Goal: Find specific page/section: Find specific page/section

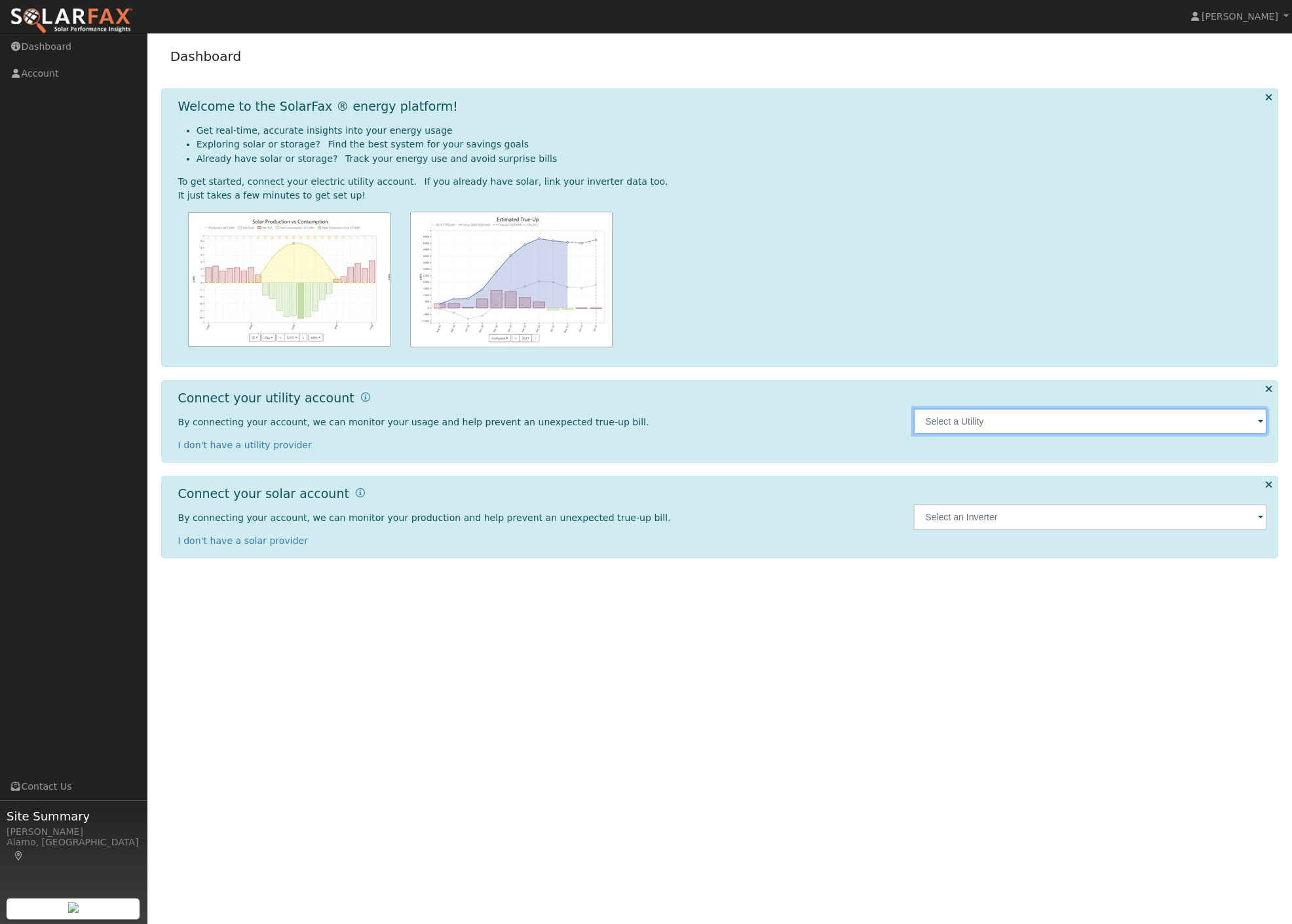
click at [1020, 429] on input "text" at bounding box center [1090, 421] width 354 height 26
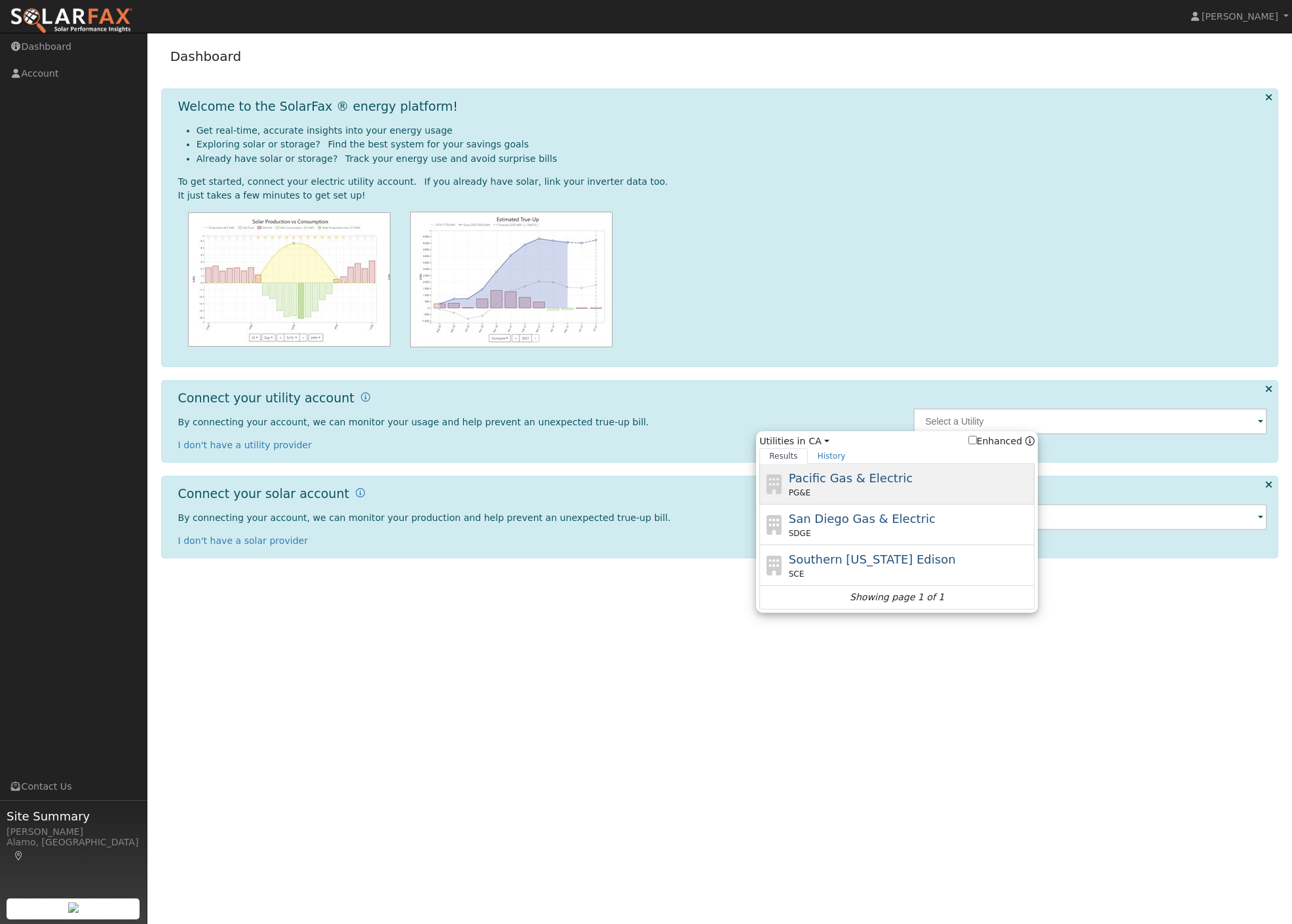
click at [949, 492] on div "PG&E" at bounding box center [910, 492] width 243 height 12
type input "PG&E"
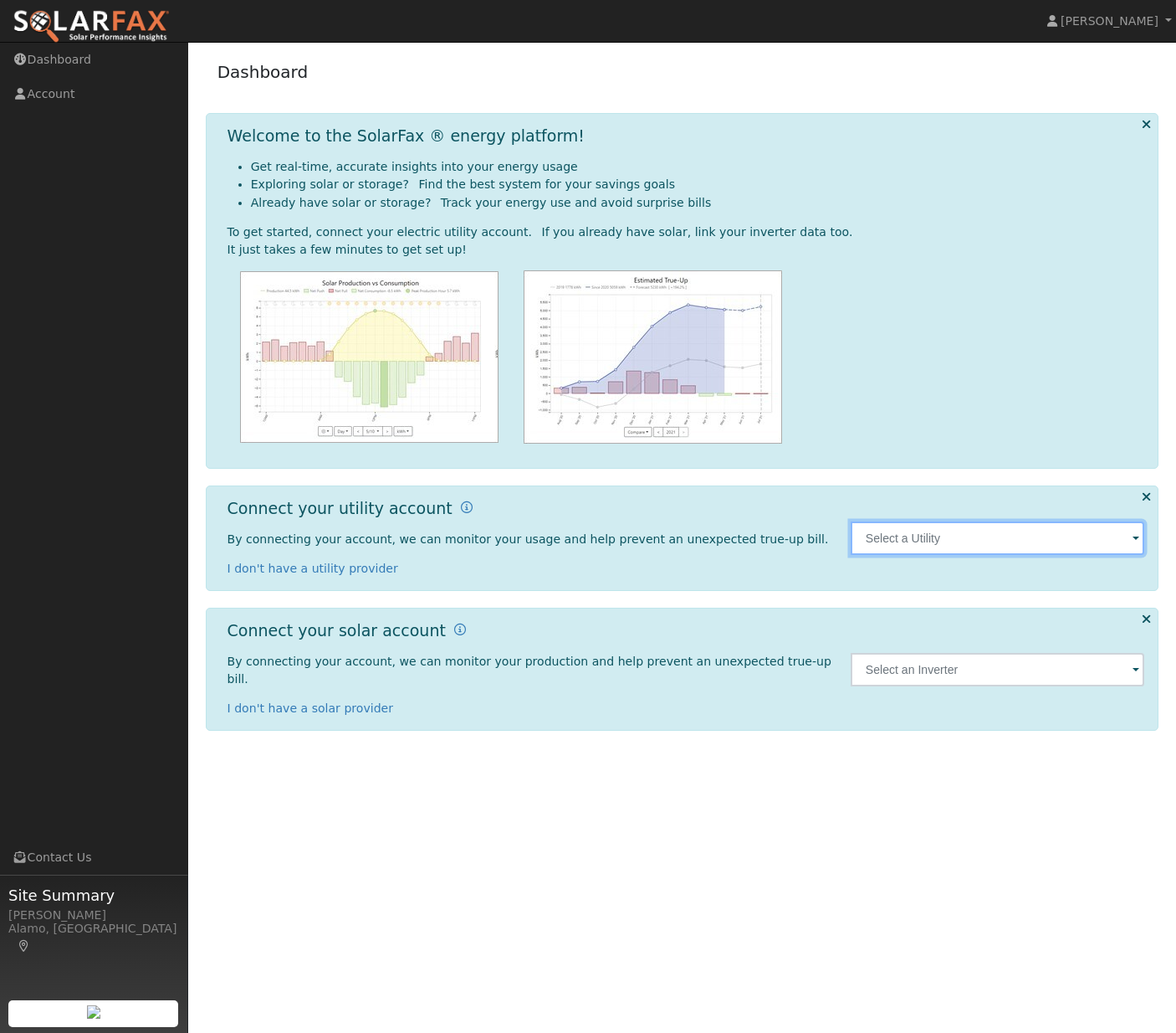
click at [951, 545] on input "text" at bounding box center [998, 538] width 294 height 34
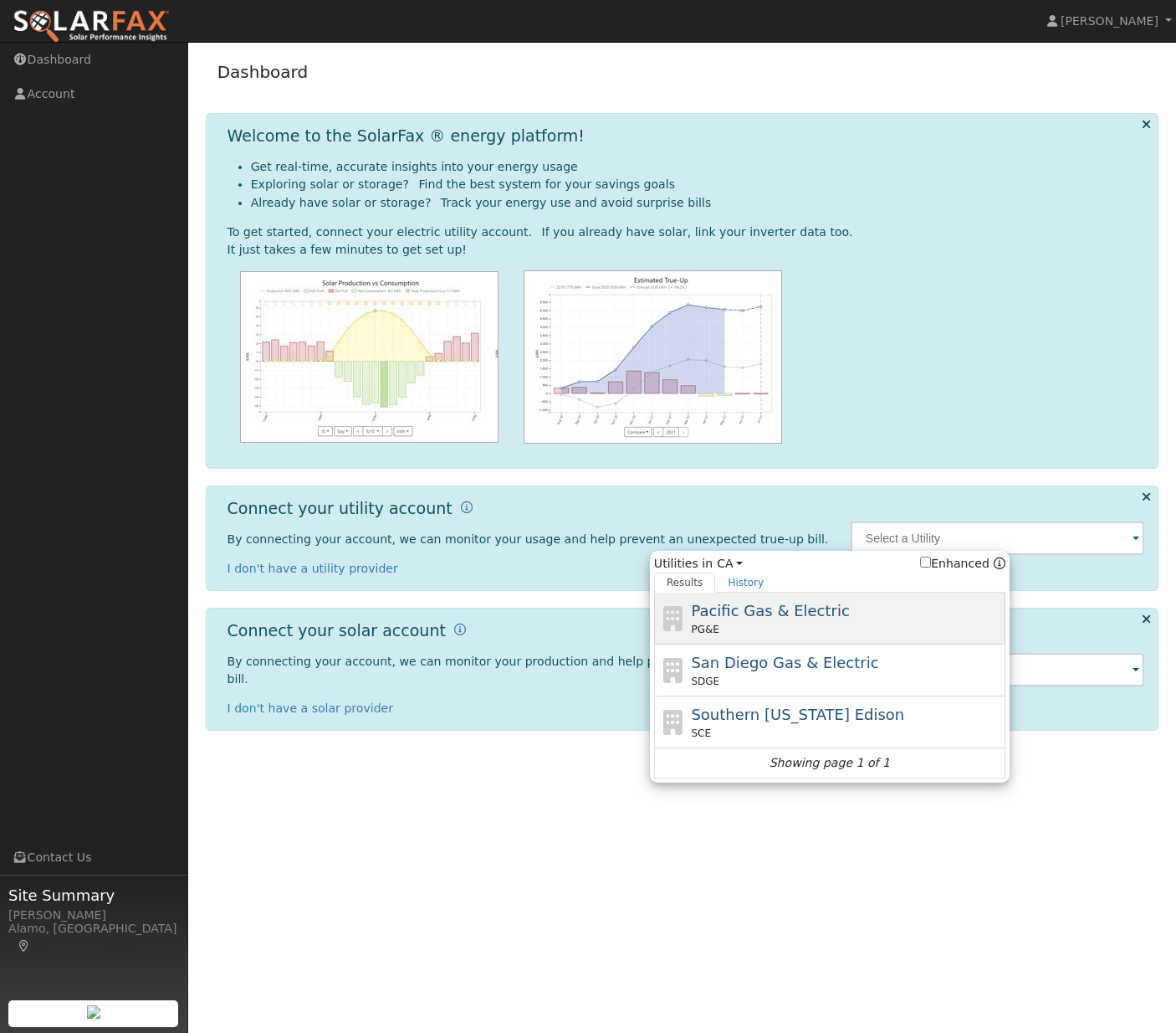
click at [810, 645] on div "Pacific Gas & Electric PG&E" at bounding box center [830, 670] width 352 height 51
type input "PG&E"
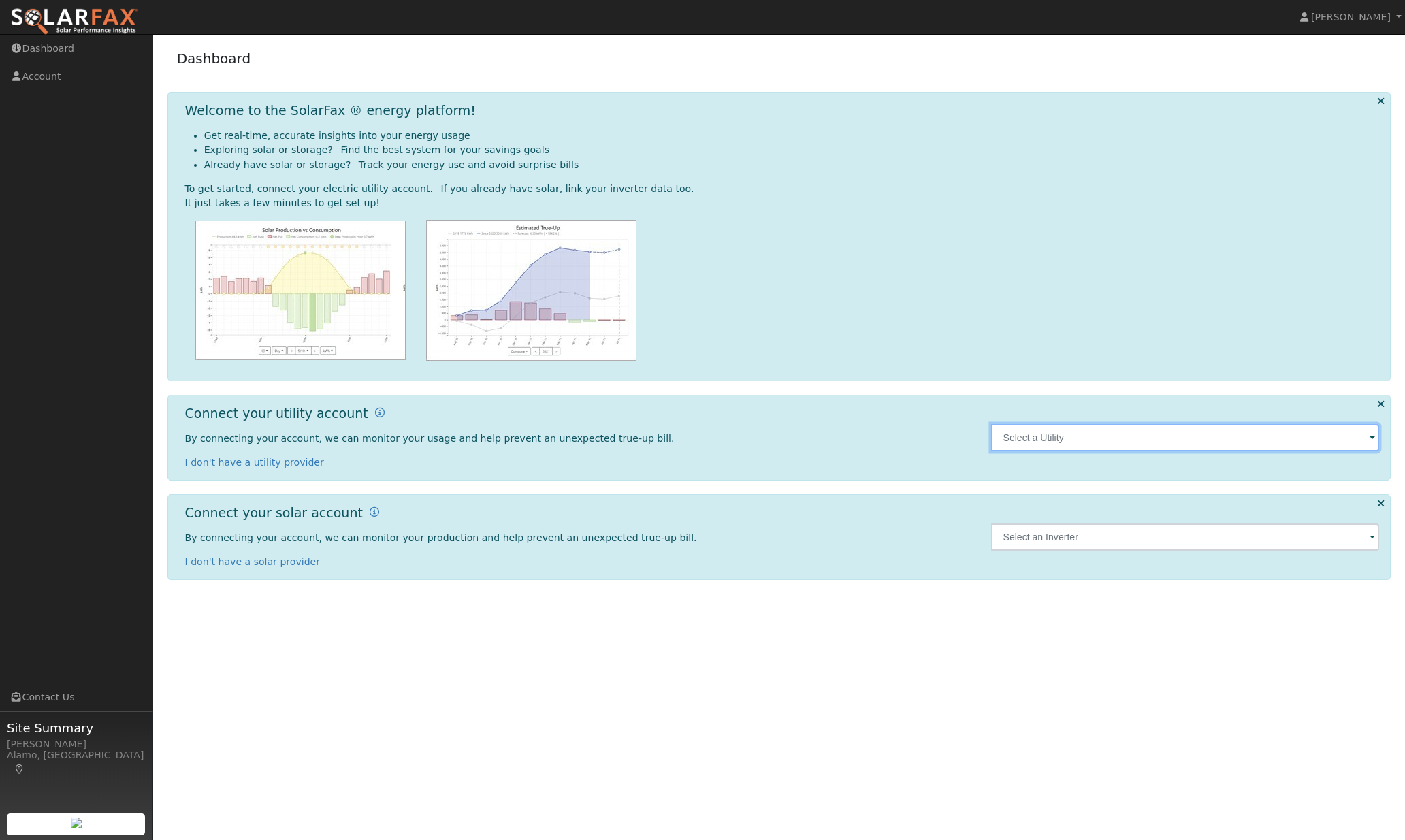
click at [1095, 446] on input "text" at bounding box center [1185, 437] width 388 height 27
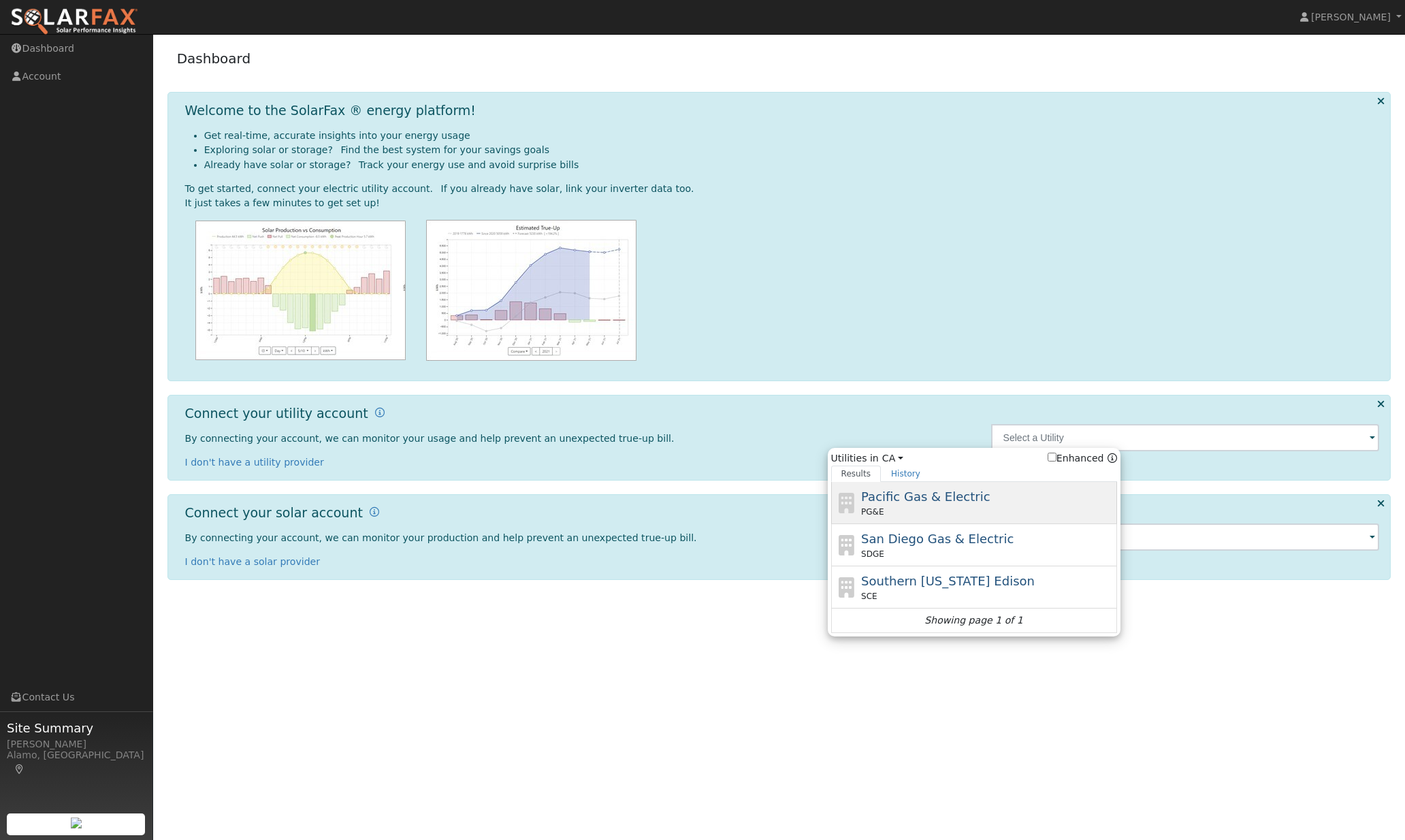
click at [895, 510] on div "PG&E" at bounding box center [988, 511] width 253 height 12
type input "PG&E"
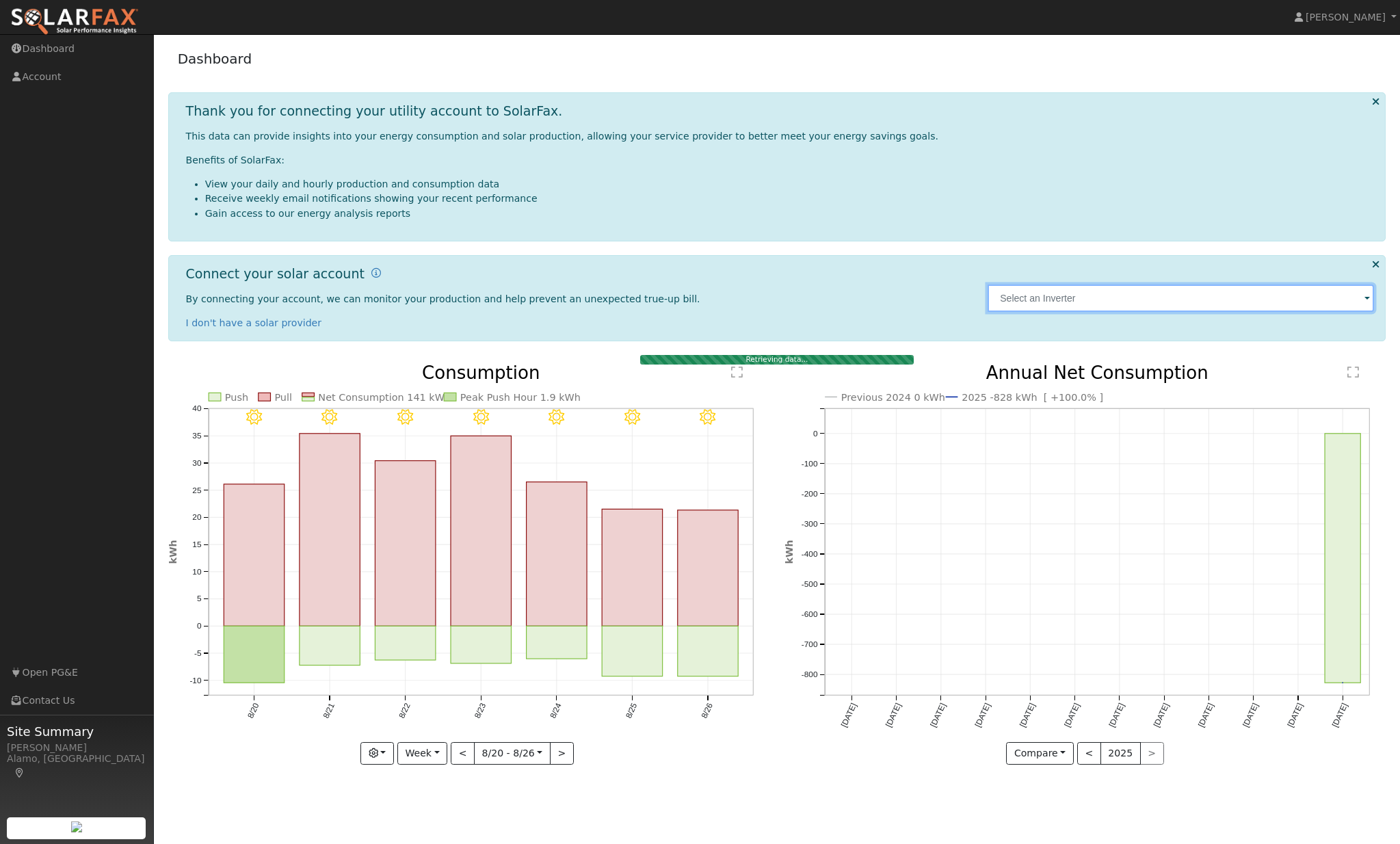
click at [1090, 299] on input "text" at bounding box center [1180, 298] width 386 height 27
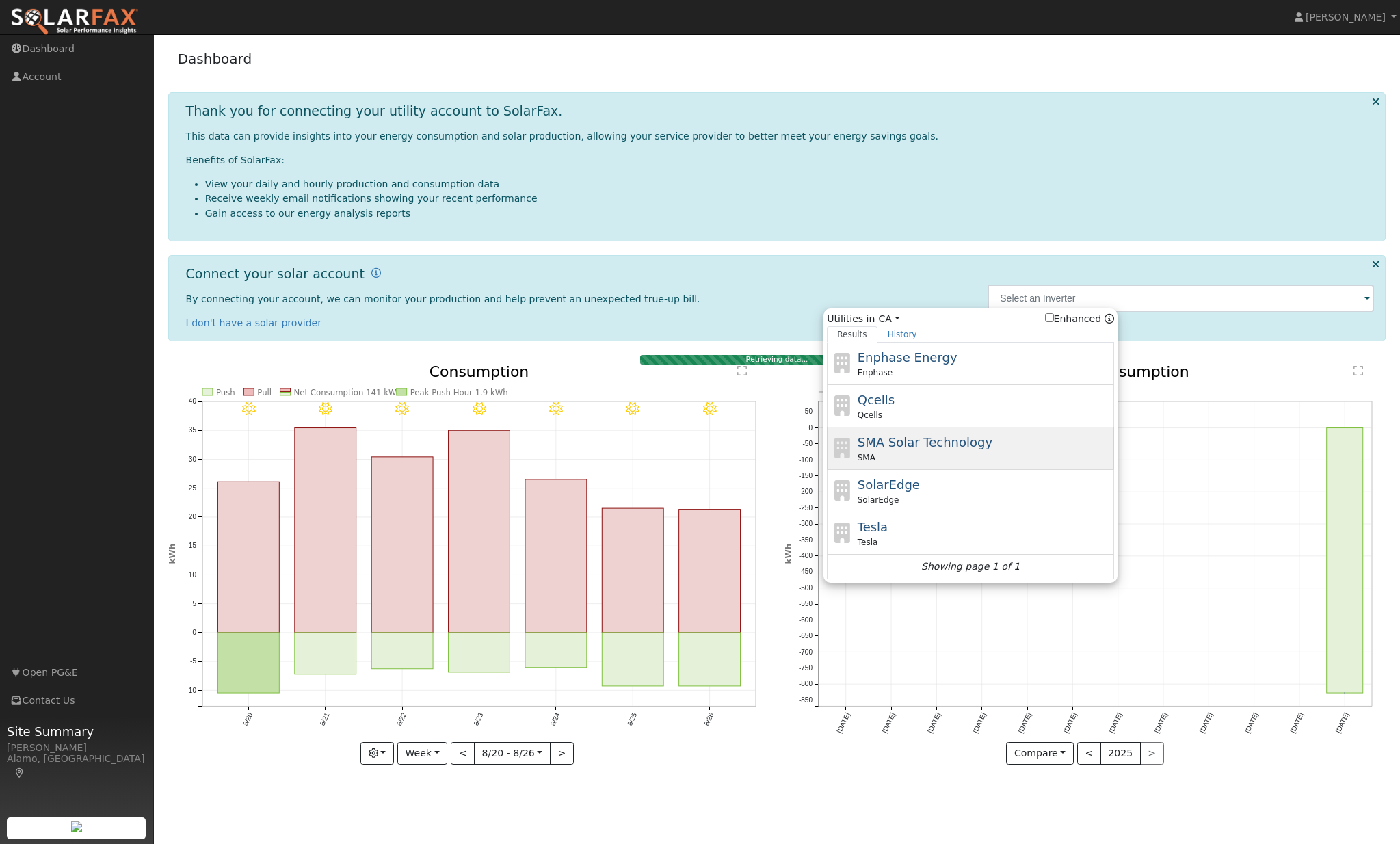
click at [1044, 443] on div "SMA Solar Technology SMA" at bounding box center [985, 448] width 254 height 31
type input "SMA"
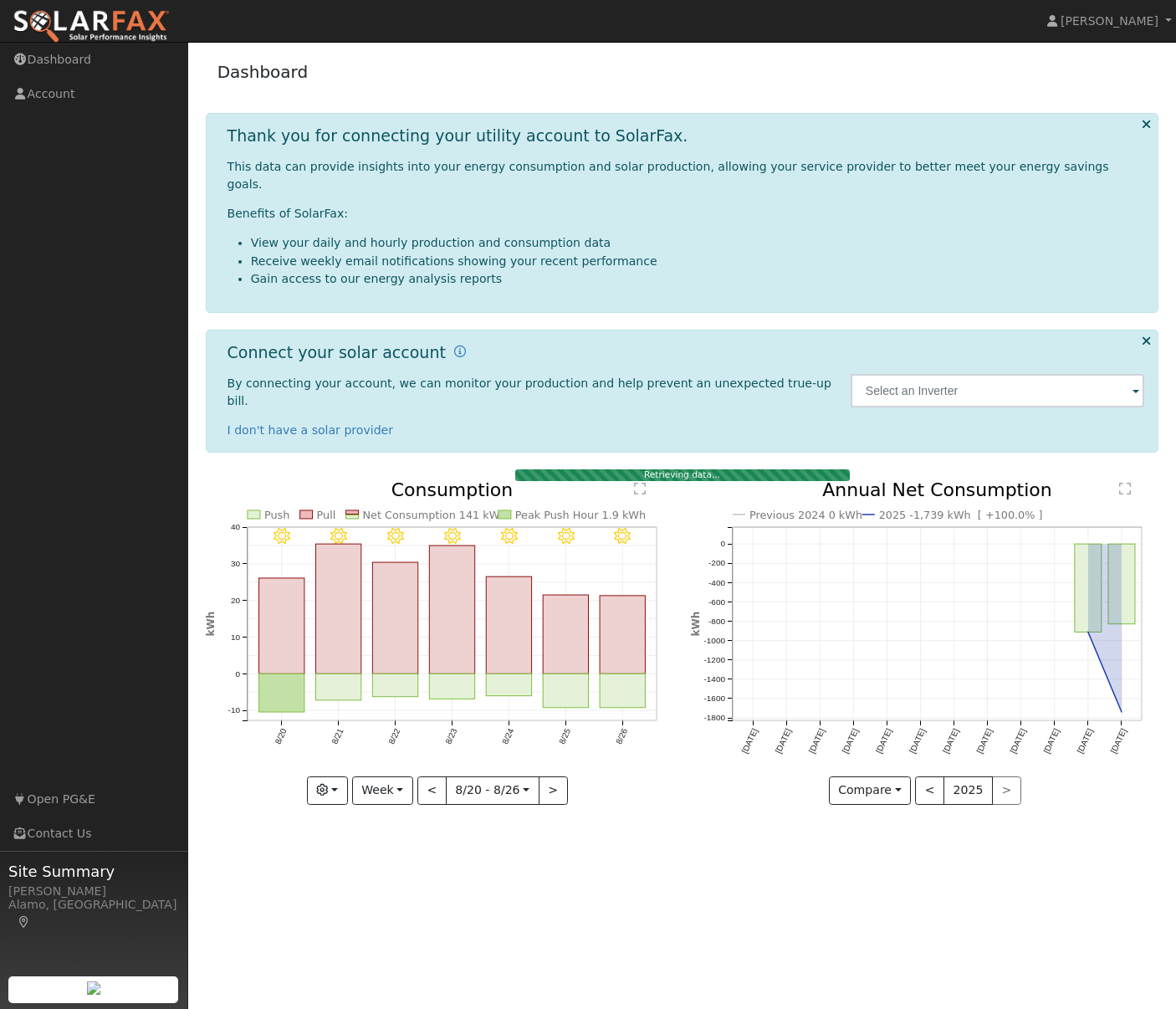
click at [728, 793] on div "User Profile First name Last name Email Email Notifications No Emails No Emails…" at bounding box center [682, 525] width 988 height 967
click at [389, 777] on button "Week" at bounding box center [382, 791] width 61 height 29
click at [389, 884] on link "Year" at bounding box center [411, 896] width 117 height 24
type input "[DATE]"
